Goal: Find specific page/section

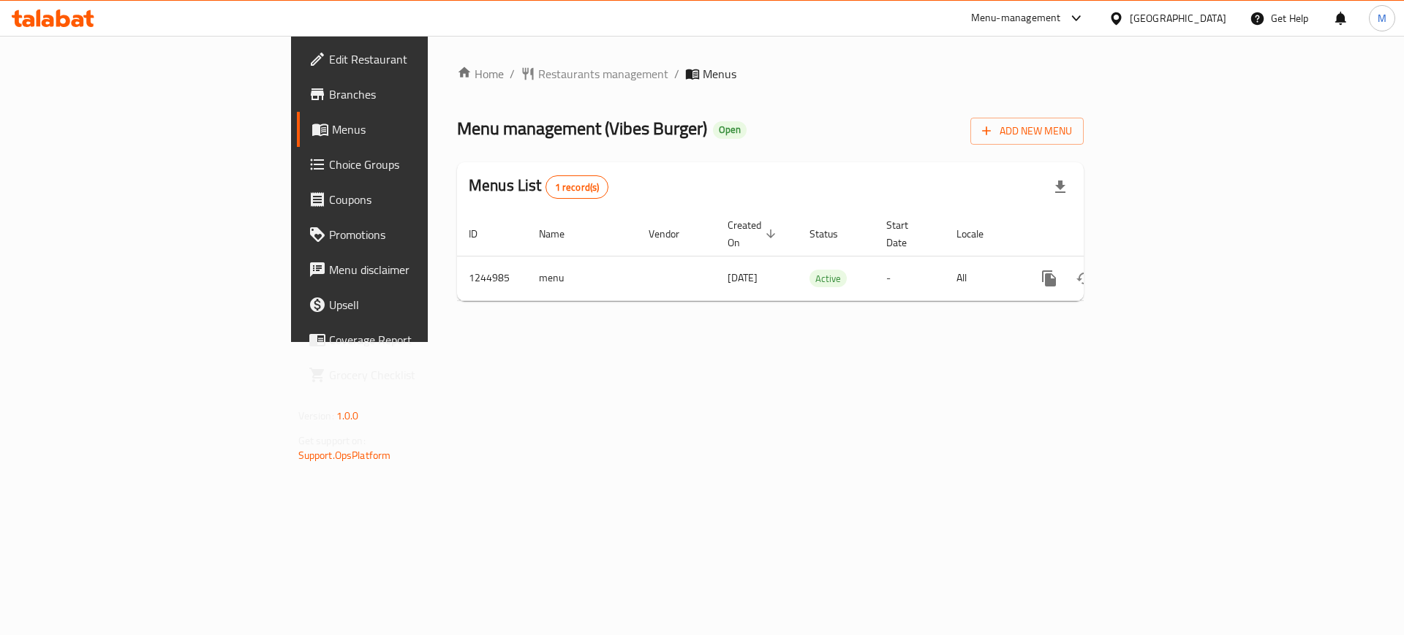
click at [329, 96] on span "Branches" at bounding box center [421, 95] width 185 height 18
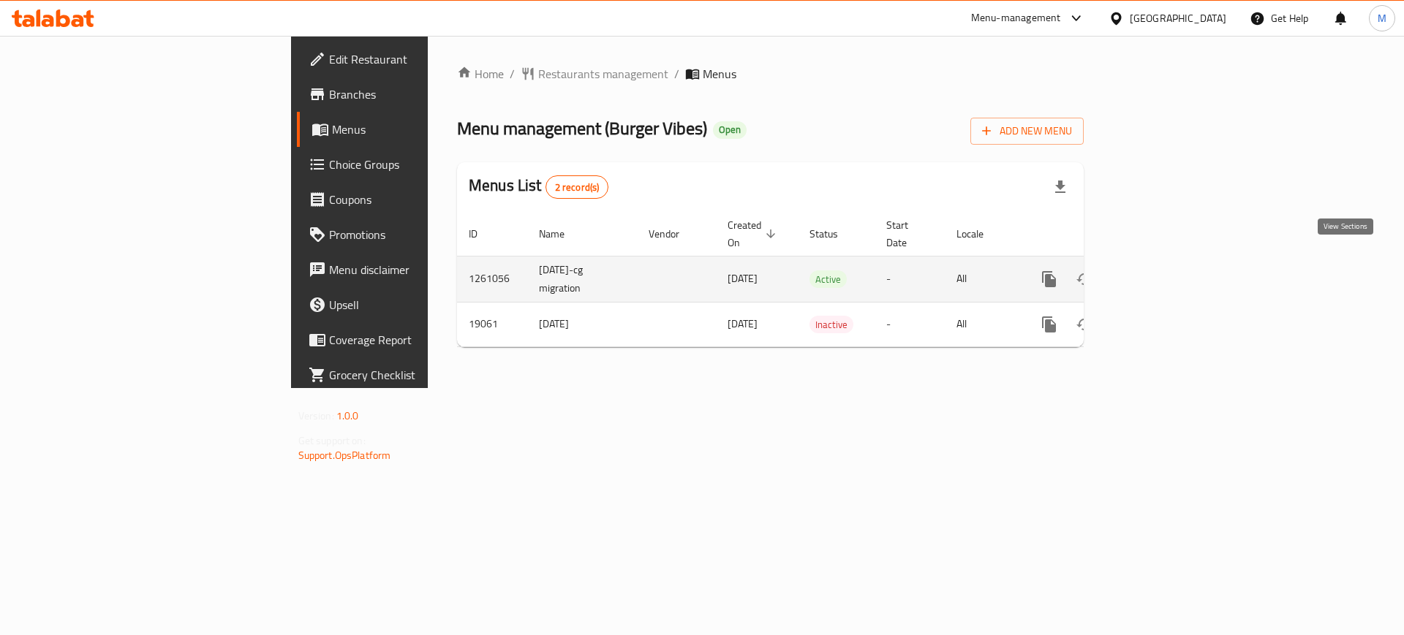
click at [1161, 273] on icon "enhanced table" at bounding box center [1154, 279] width 13 height 13
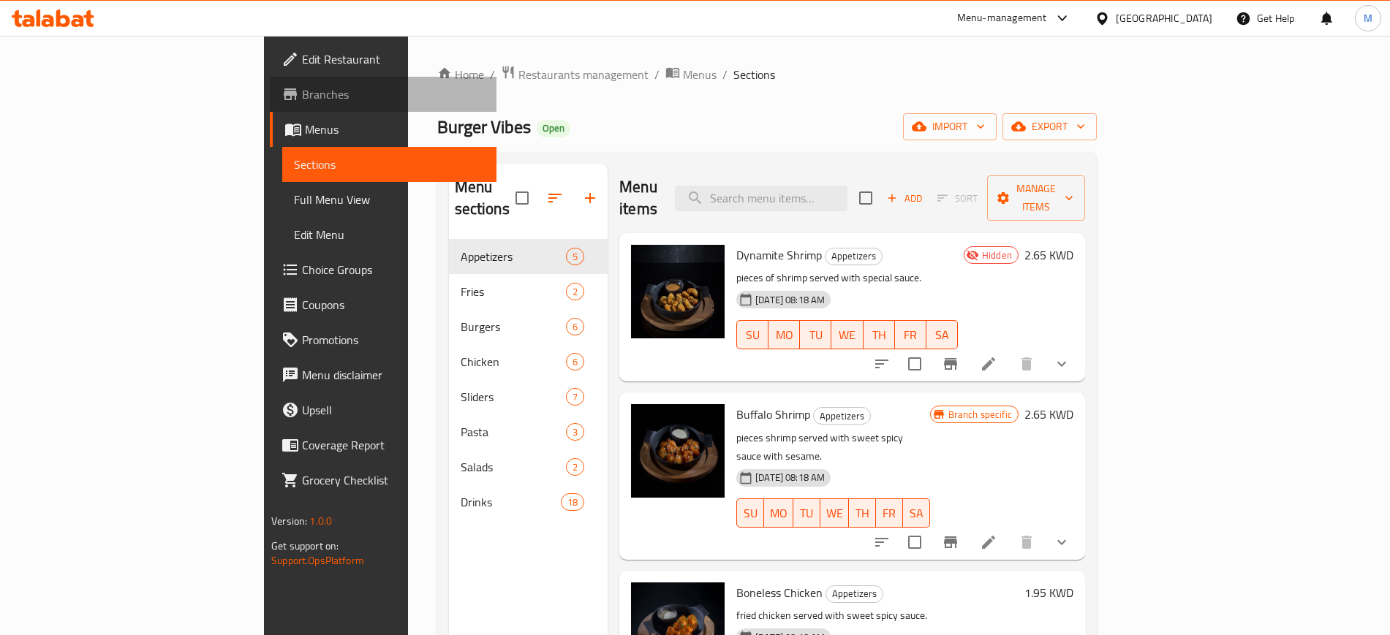
click at [302, 96] on span "Branches" at bounding box center [393, 95] width 182 height 18
